Goal: Transaction & Acquisition: Purchase product/service

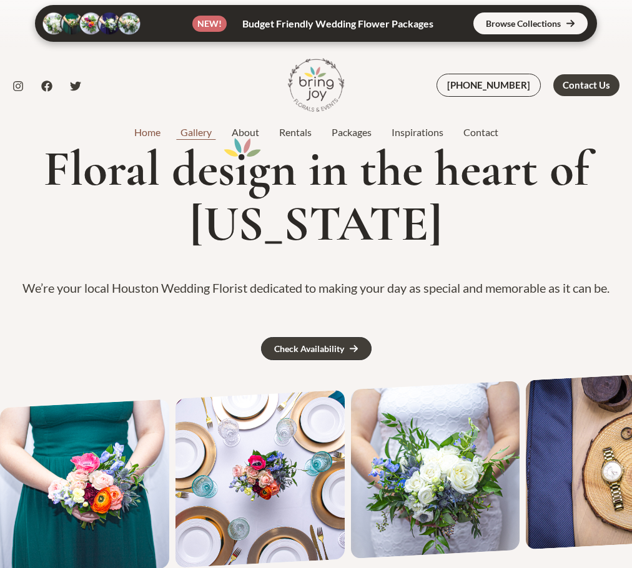
click at [186, 129] on link "Gallery" at bounding box center [195, 132] width 51 height 15
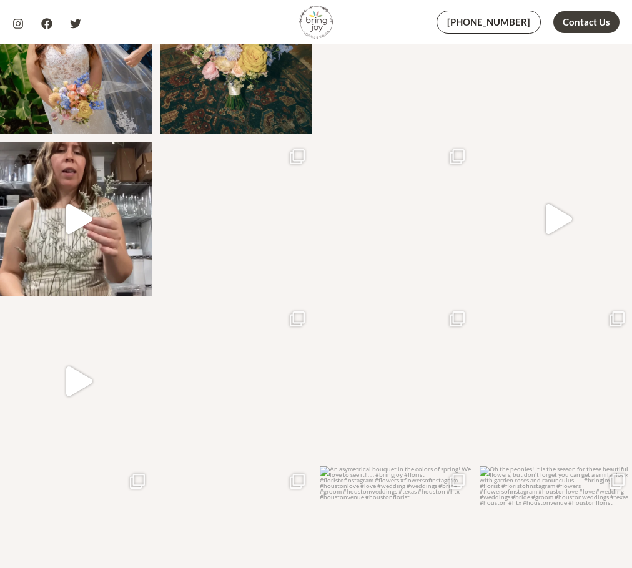
scroll to position [1186, 0]
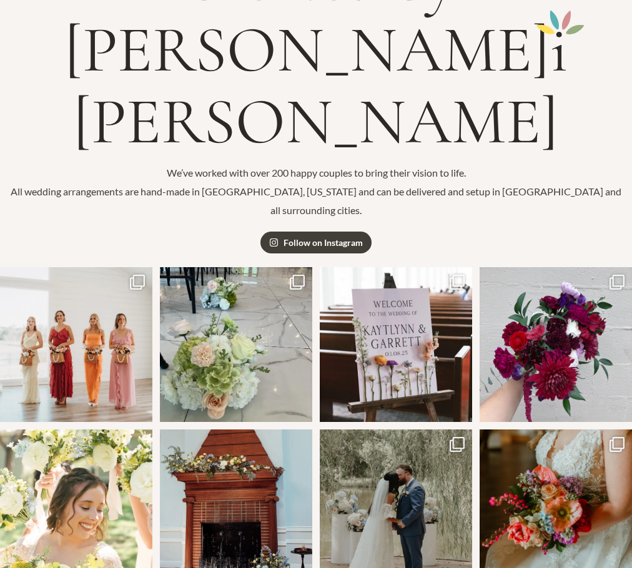
scroll to position [0, 0]
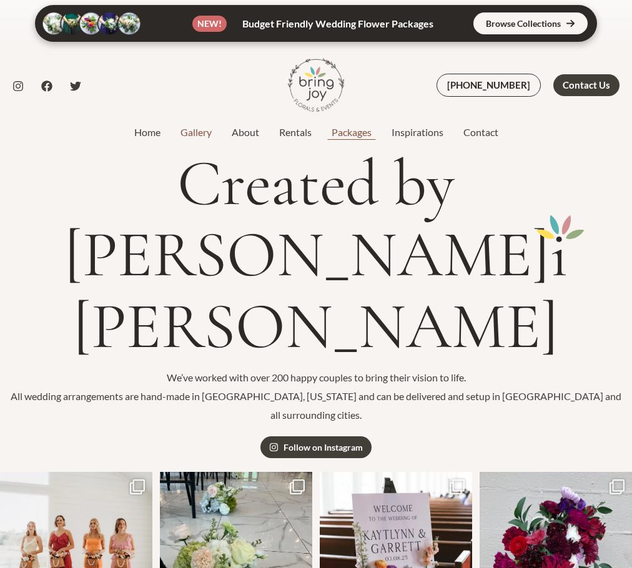
click at [362, 132] on link "Packages" at bounding box center [351, 132] width 60 height 15
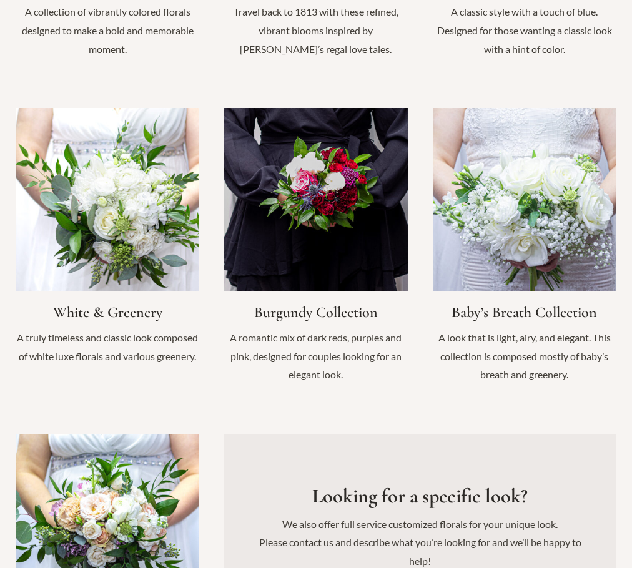
scroll to position [998, 0]
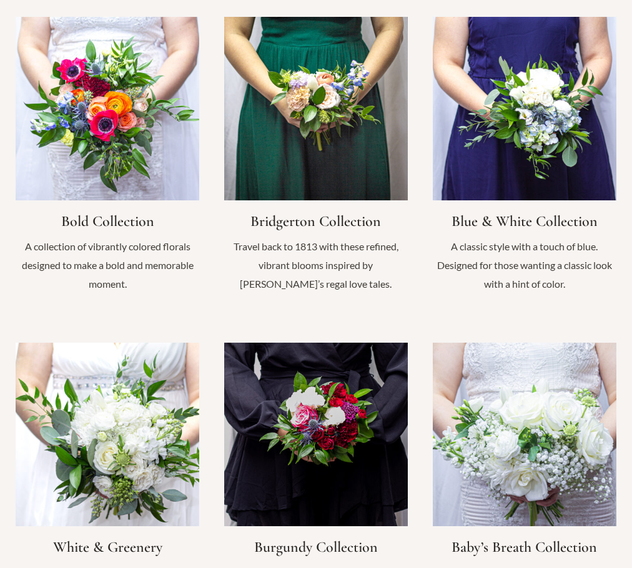
click at [565, 440] on link "Infobox Link" at bounding box center [523, 487] width 183 height 288
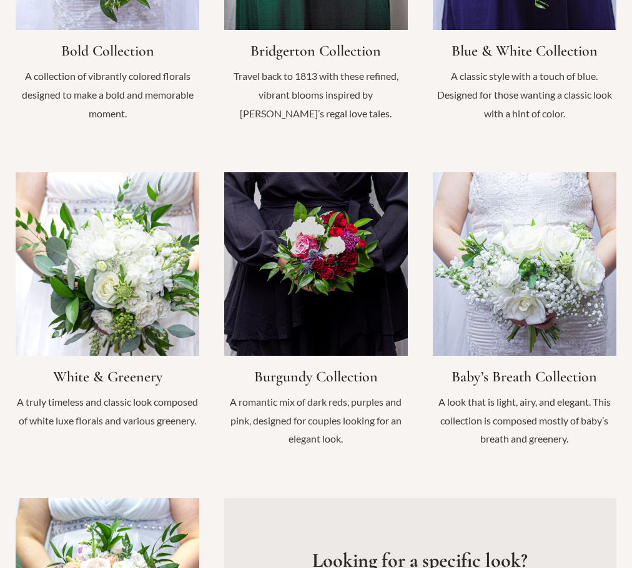
scroll to position [1186, 0]
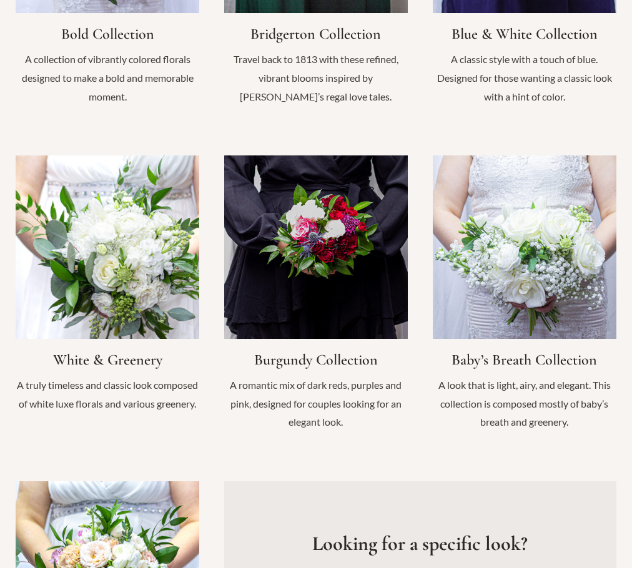
click at [120, 247] on link "Infobox Link" at bounding box center [107, 290] width 183 height 270
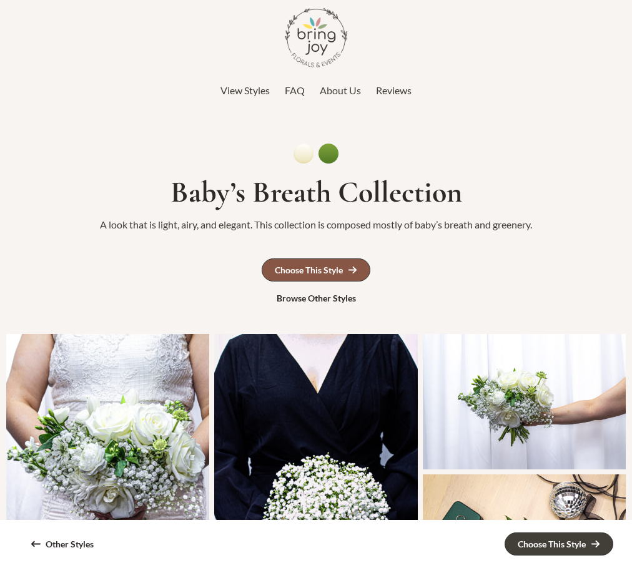
click at [301, 271] on div "Choose This Style" at bounding box center [309, 270] width 68 height 9
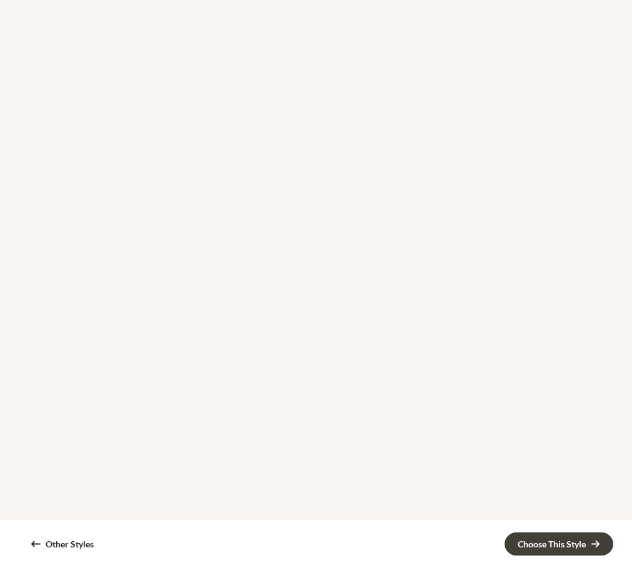
scroll to position [62, 0]
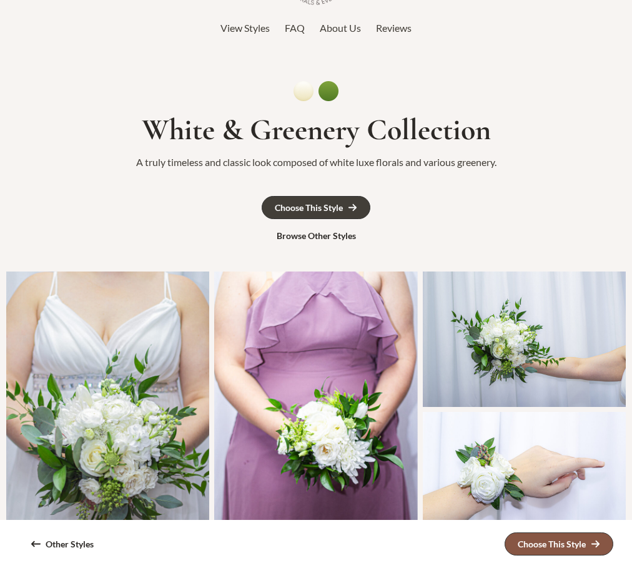
click at [568, 548] on div "Choose This Style" at bounding box center [551, 544] width 68 height 9
